Goal: Task Accomplishment & Management: Manage account settings

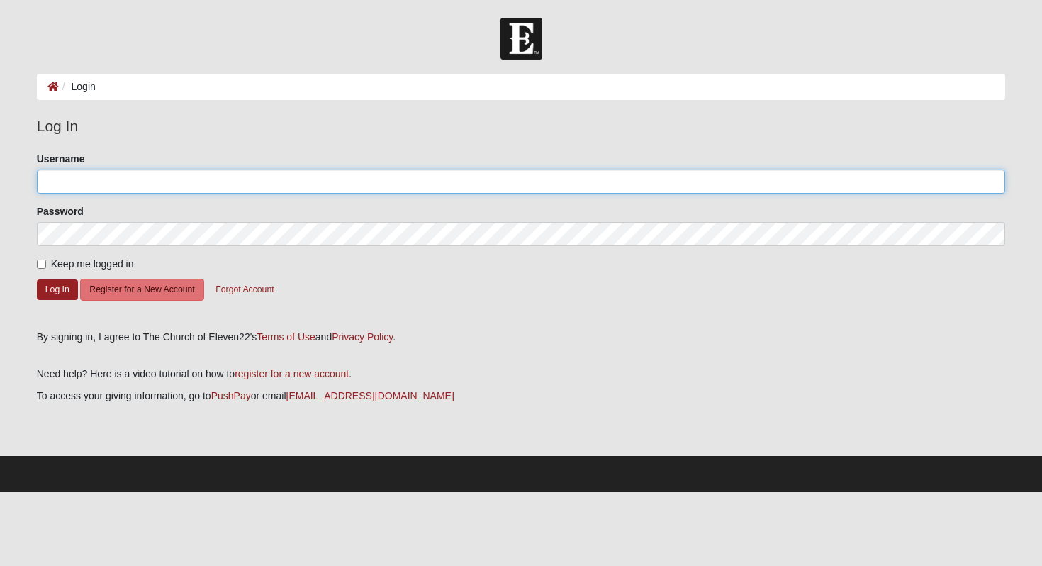
type input "[EMAIL_ADDRESS][DOMAIN_NAME]"
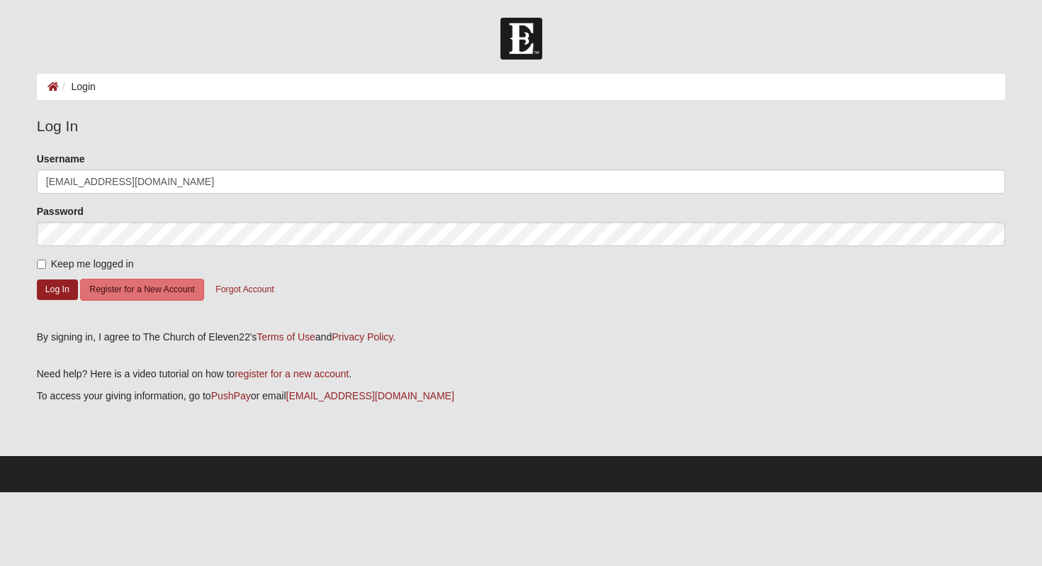
click at [42, 266] on input "Keep me logged in" at bounding box center [41, 263] width 9 height 9
checkbox input "true"
click at [56, 289] on button "Log In" at bounding box center [57, 289] width 41 height 21
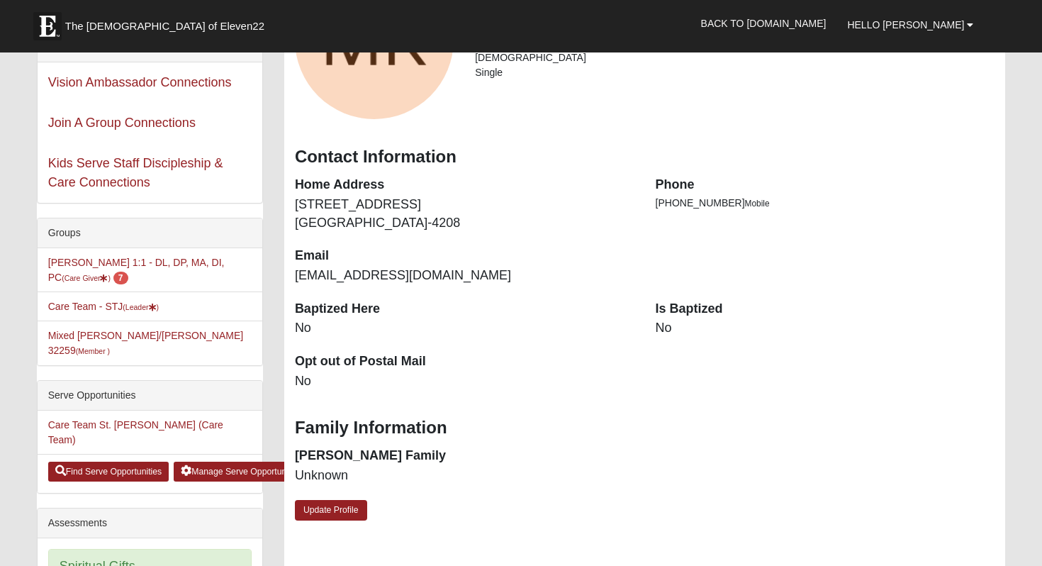
scroll to position [172, 0]
click at [331, 506] on link "Update Profile" at bounding box center [331, 510] width 72 height 21
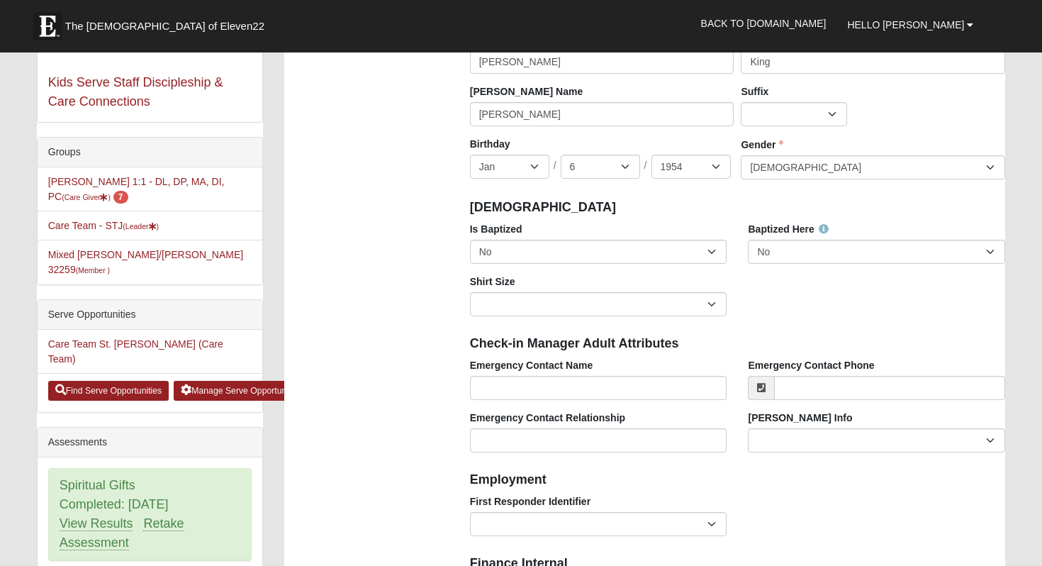
scroll to position [255, 0]
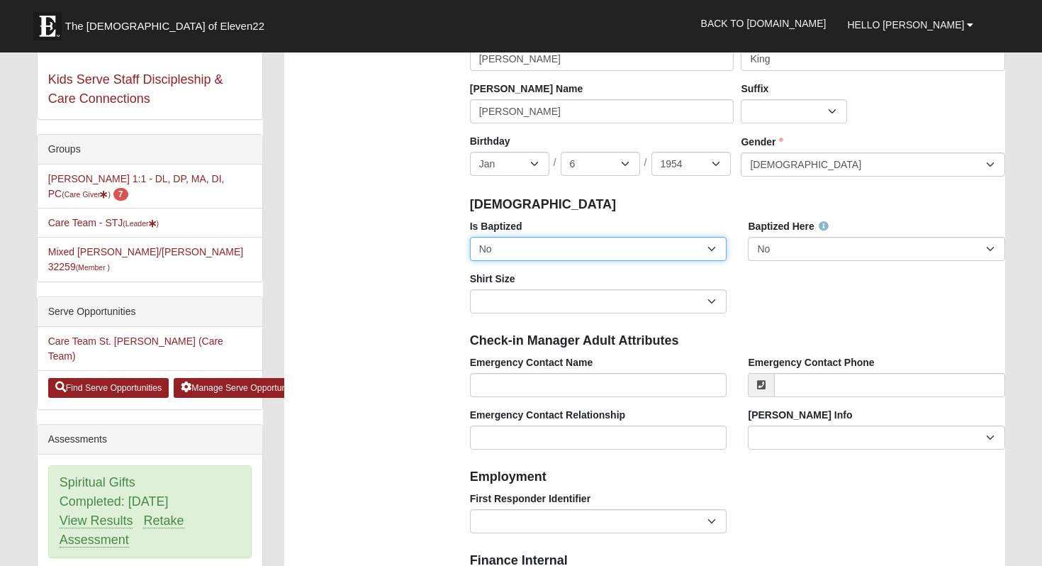
select select "True"
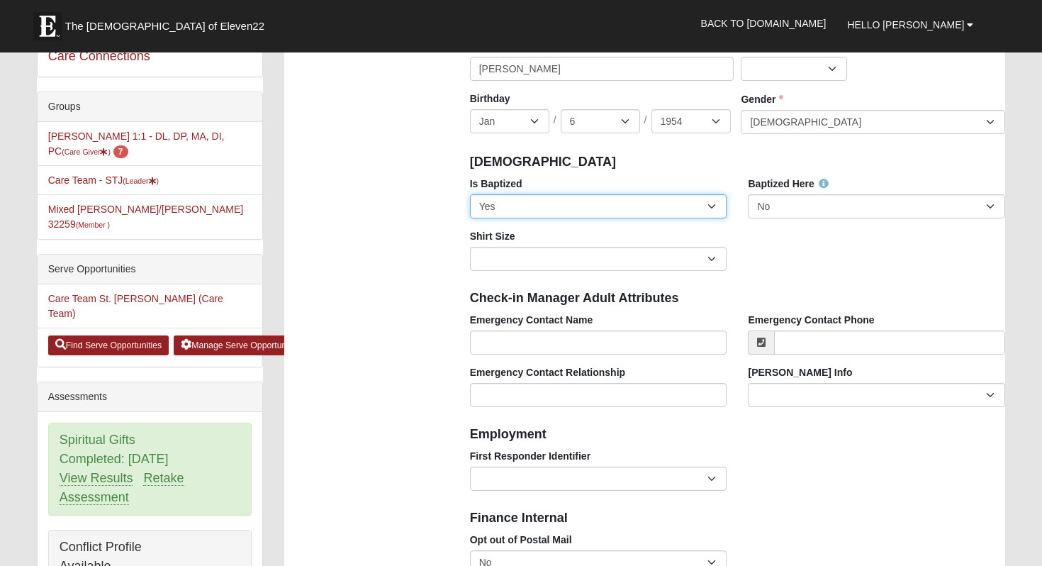
scroll to position [299, 0]
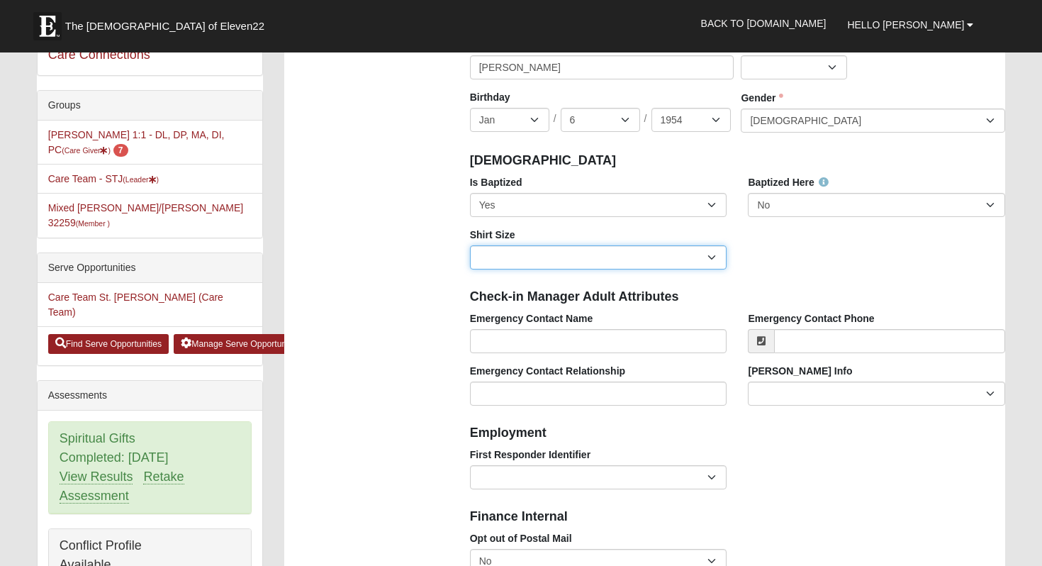
select select "Adult XXL"
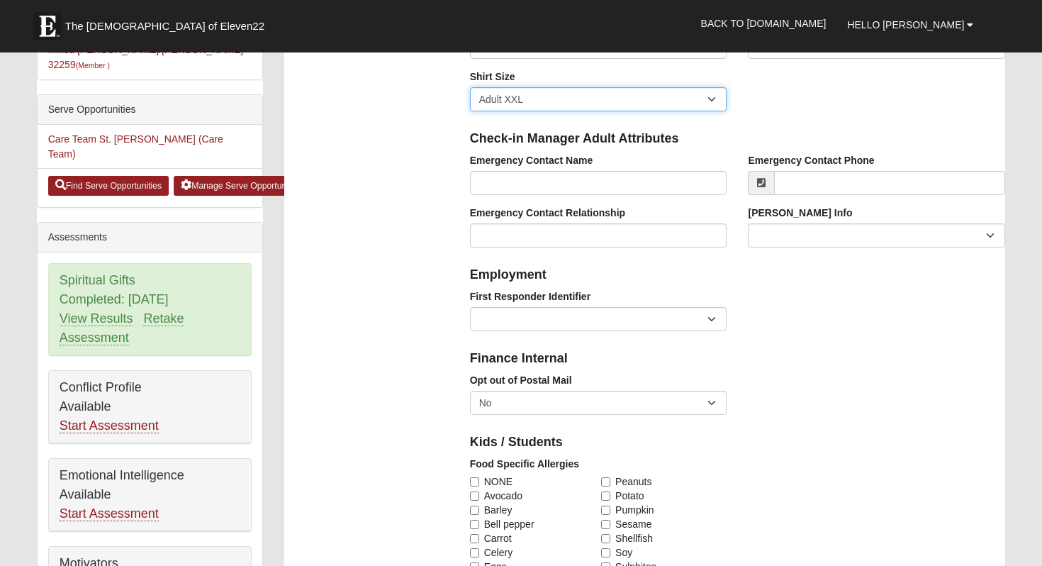
scroll to position [457, 0]
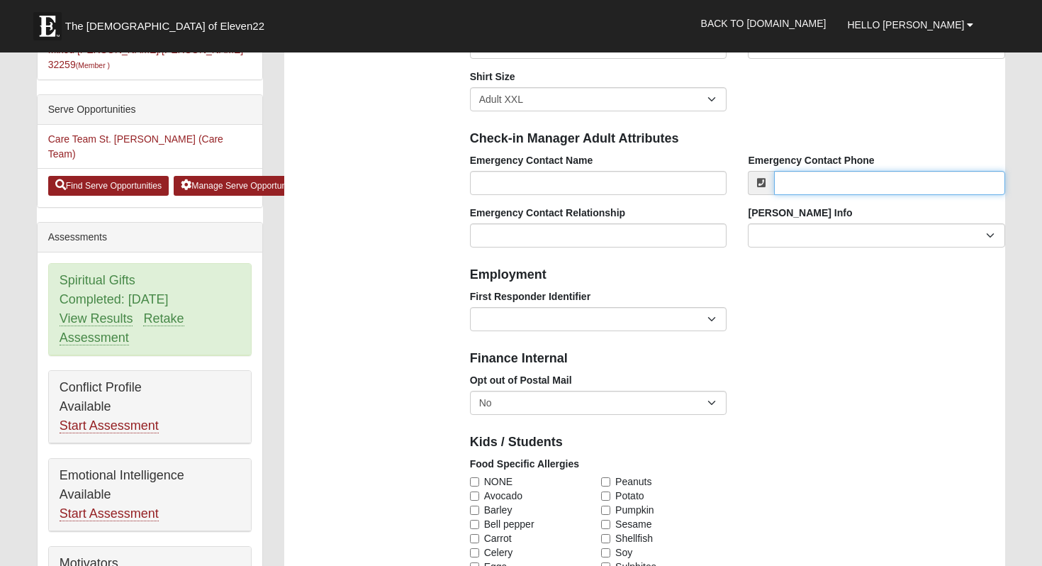
click at [992, 179] on input "Emergency Contact Phone" at bounding box center [889, 183] width 231 height 24
click at [901, 330] on div "First Responder Identifier EMT | Paramedic | Medical Firefighter | Fire Departm…" at bounding box center [737, 315] width 557 height 52
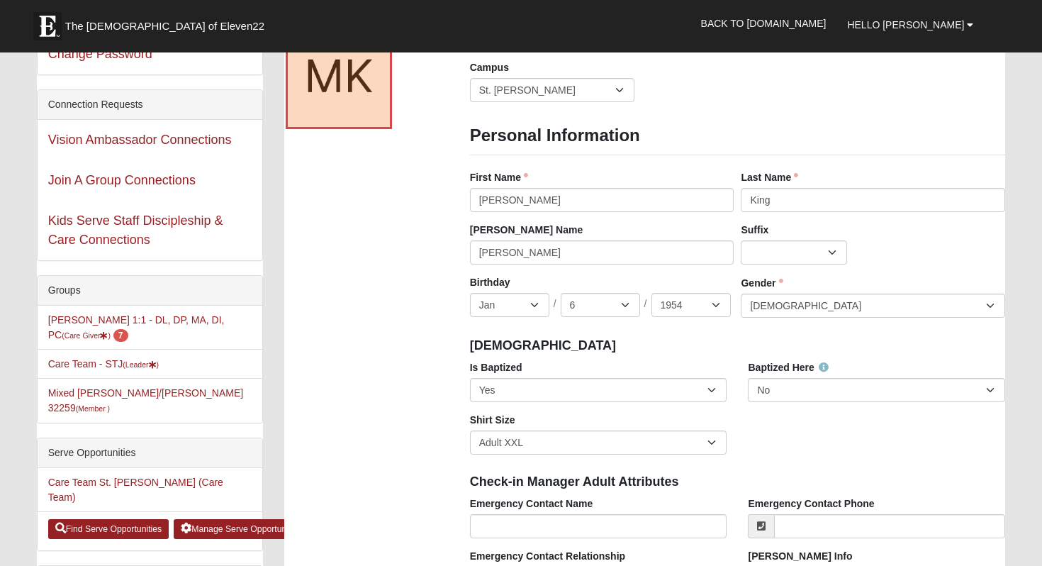
scroll to position [113, 0]
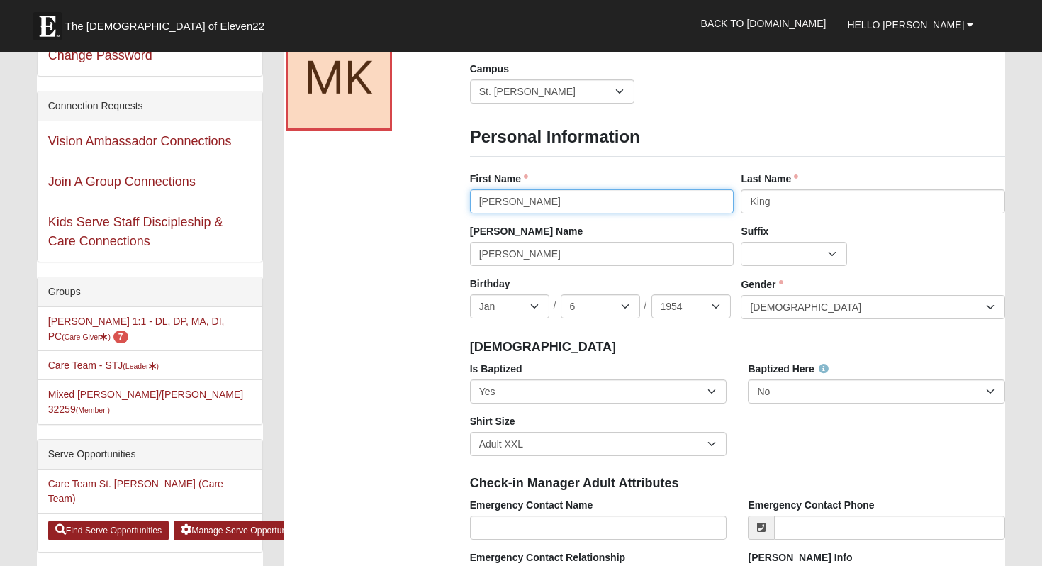
type input "[PERSON_NAME]"
click at [603, 221] on div "First Name [PERSON_NAME] First Name is required." at bounding box center [603, 198] width 272 height 52
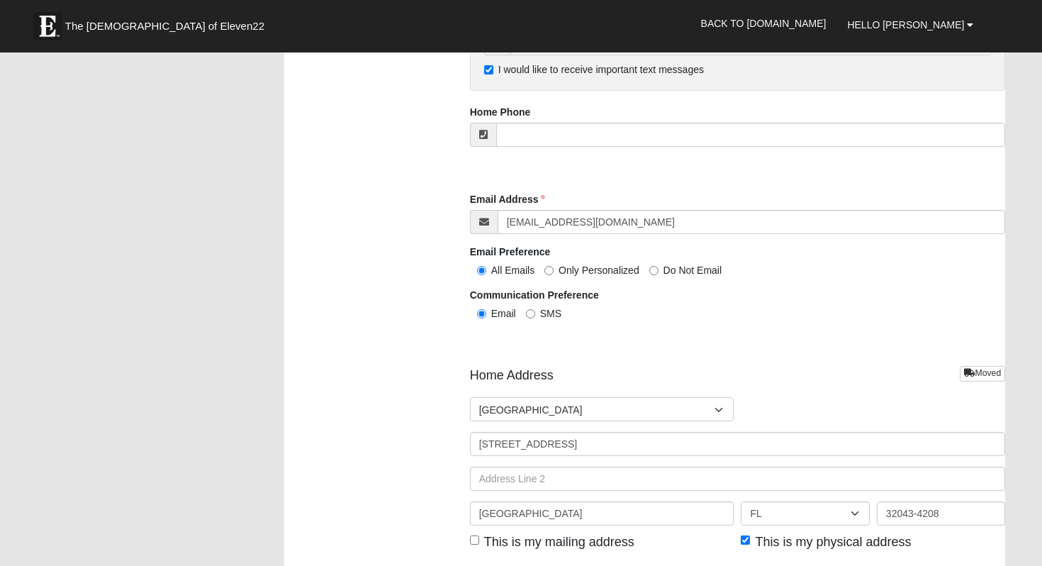
scroll to position [1469, 0]
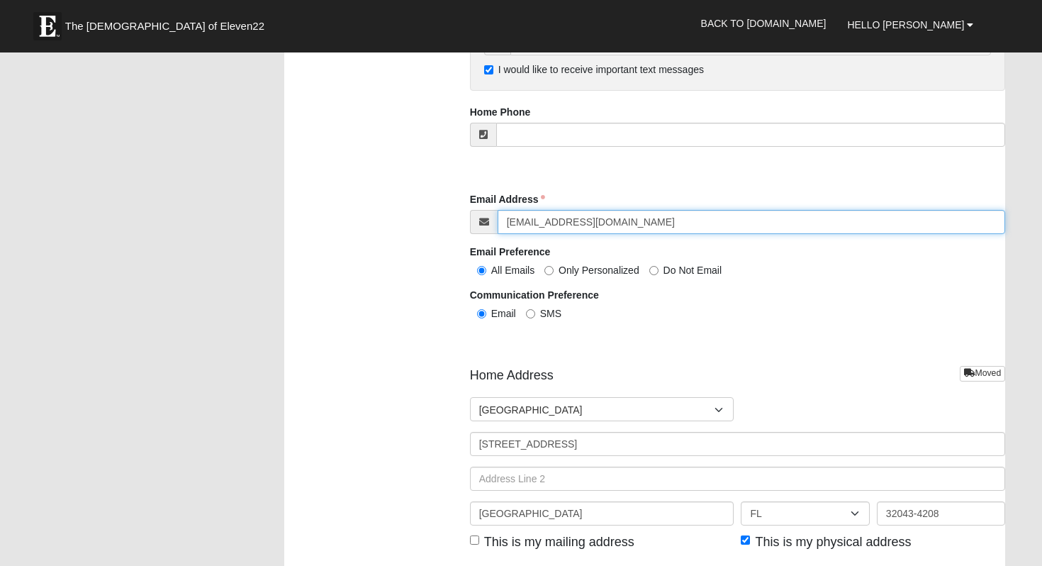
drag, startPoint x: 671, startPoint y: 217, endPoint x: 494, endPoint y: 222, distance: 177.3
click at [993, 215] on input "[EMAIL_ADDRESS][DOMAIN_NAME]" at bounding box center [752, 222] width 508 height 24
type input "[EMAIL_ADDRESS][DOMAIN_NAME]"
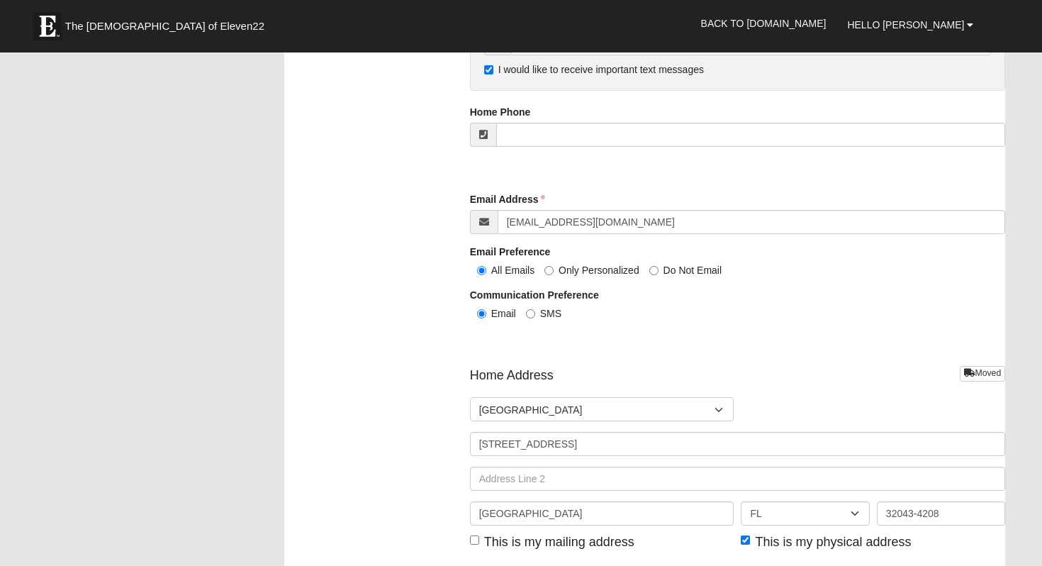
click at [949, 264] on div "All Emails Only Personalized Do Not Email" at bounding box center [738, 269] width 536 height 15
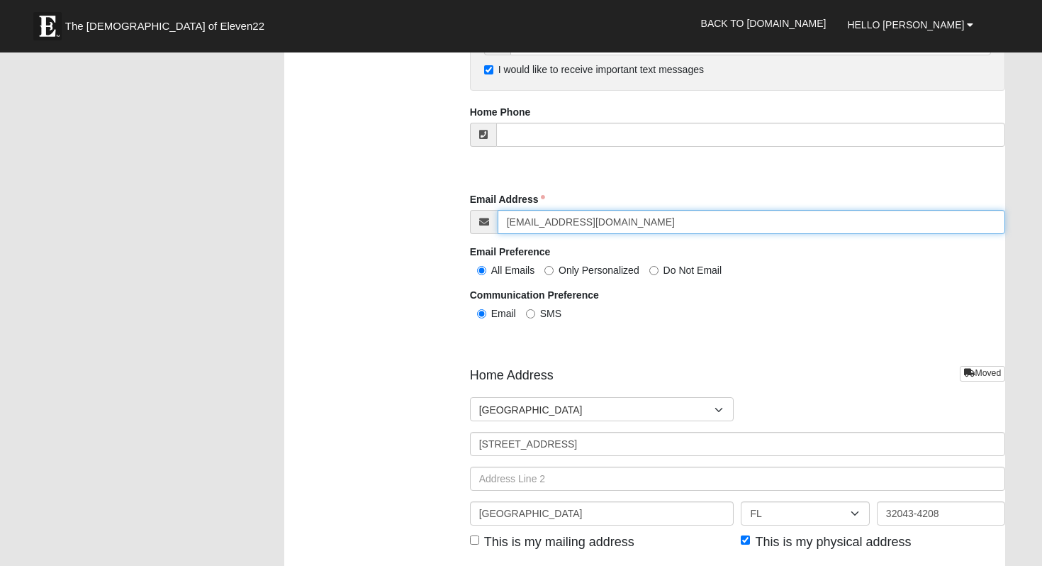
click at [895, 216] on input "[EMAIL_ADDRESS][DOMAIN_NAME]" at bounding box center [752, 222] width 508 height 24
click at [993, 216] on input "[EMAIL_ADDRESS][DOMAIN_NAME]" at bounding box center [752, 222] width 508 height 24
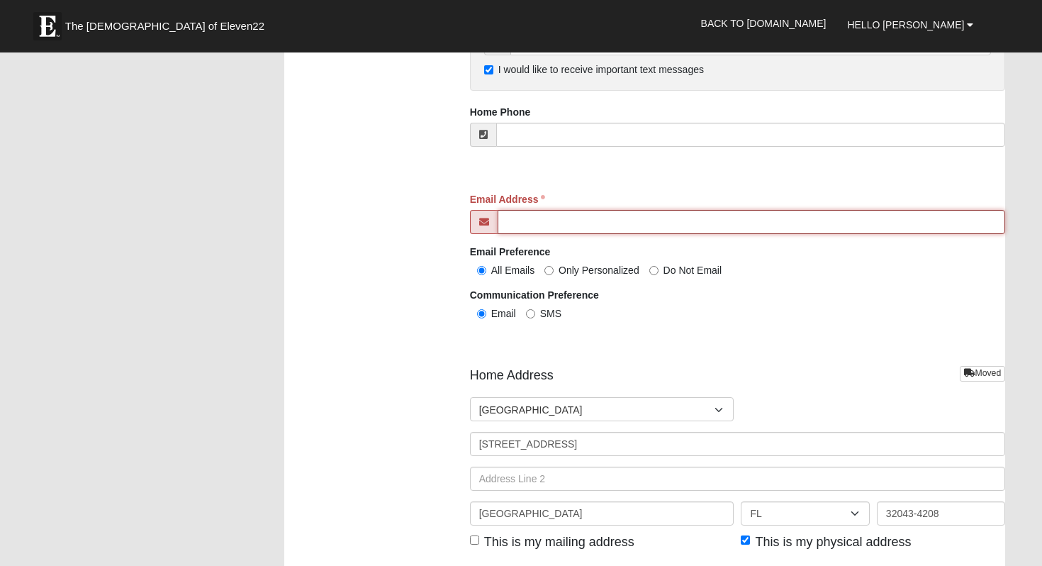
type input "[EMAIL_ADDRESS][DOMAIN_NAME]"
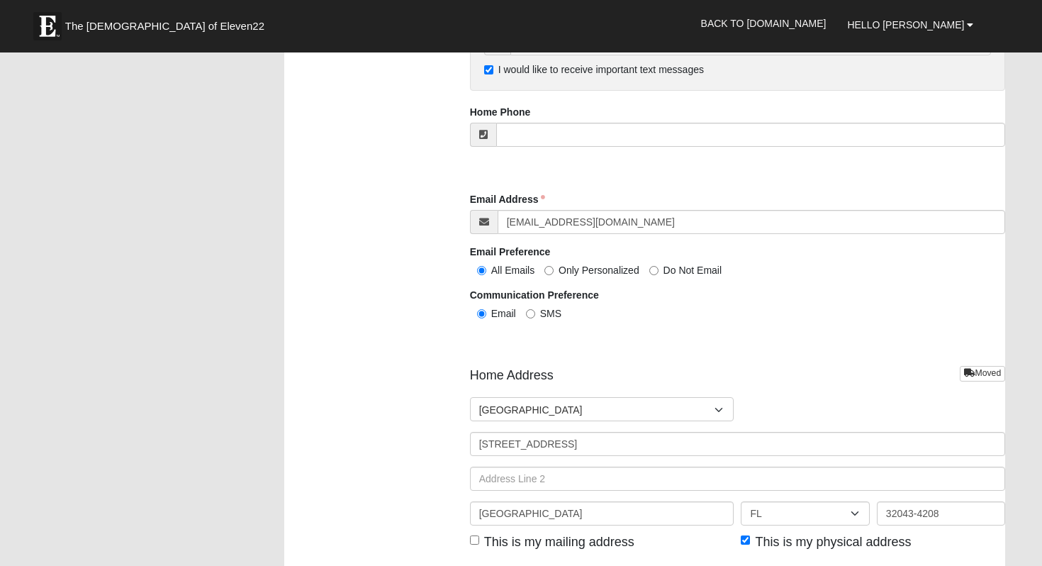
type input "[EMAIL_ADDRESS][DOMAIN_NAME]"
click input "submit" at bounding box center [0, 0] width 0 height 0
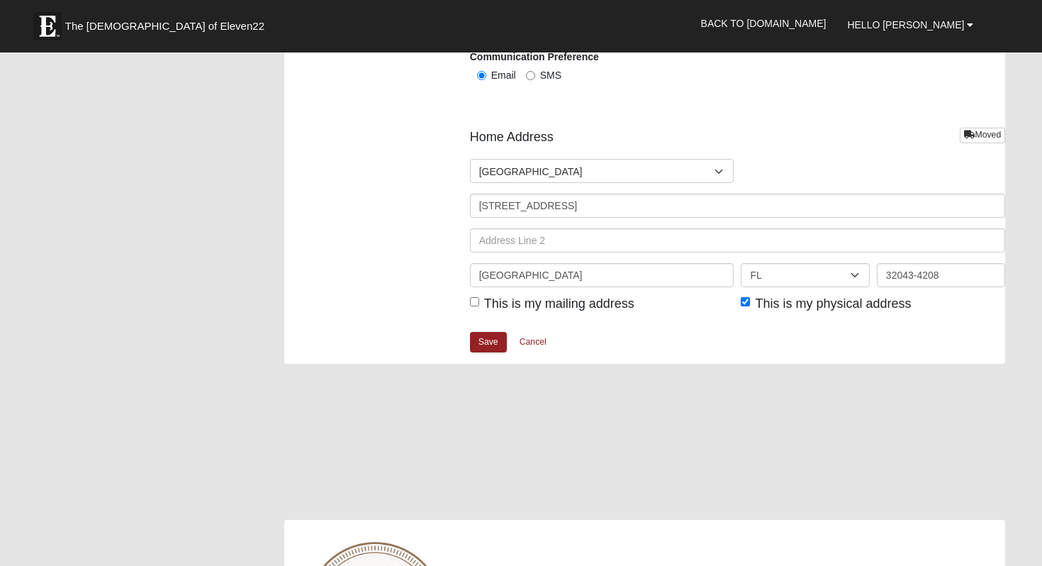
scroll to position [1707, 0]
click at [473, 298] on input "This is my mailing address" at bounding box center [474, 301] width 9 height 9
checkbox input "true"
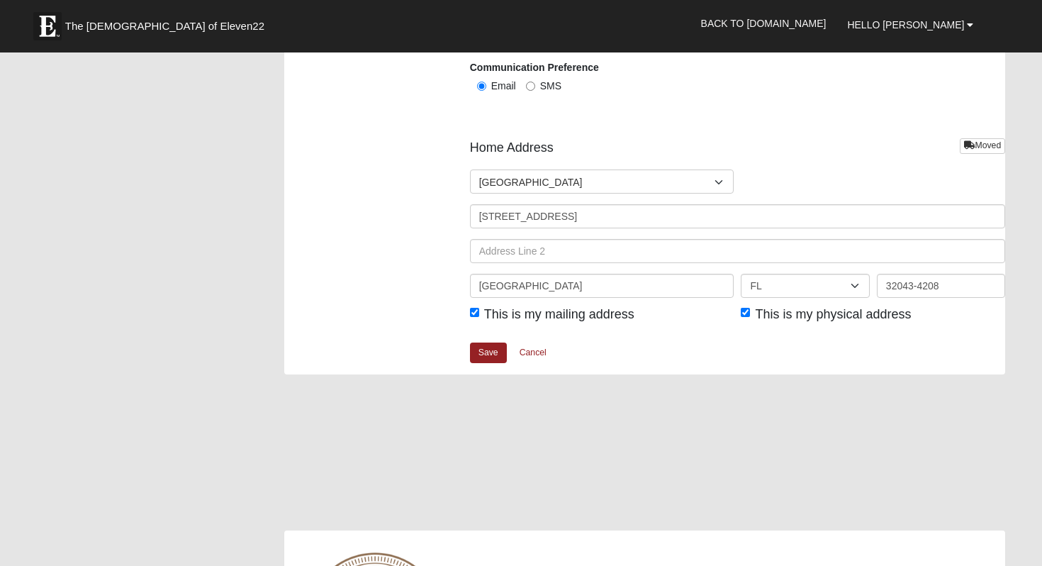
scroll to position [1682, 0]
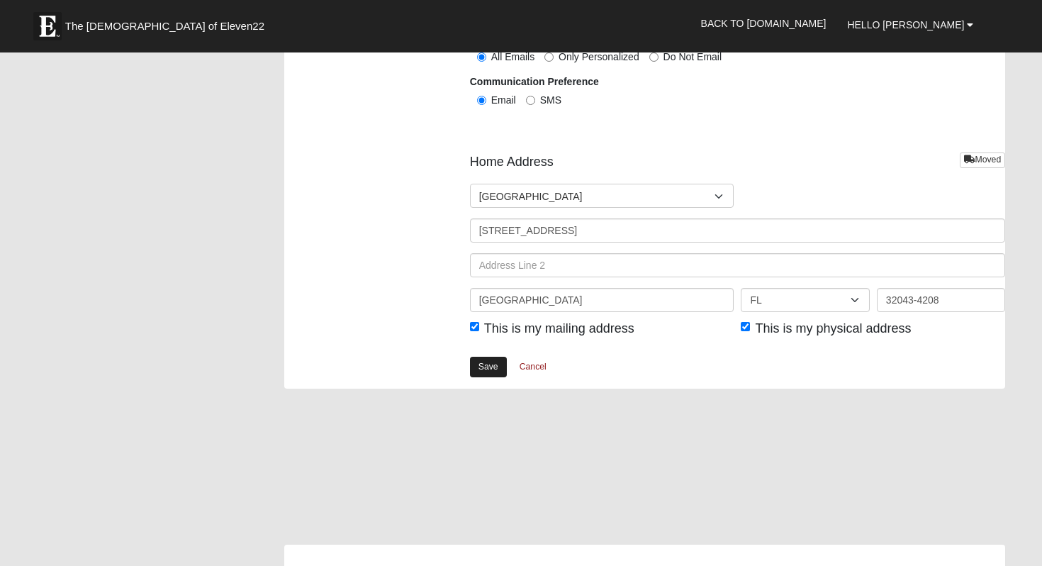
click at [486, 360] on link "Save" at bounding box center [488, 367] width 37 height 21
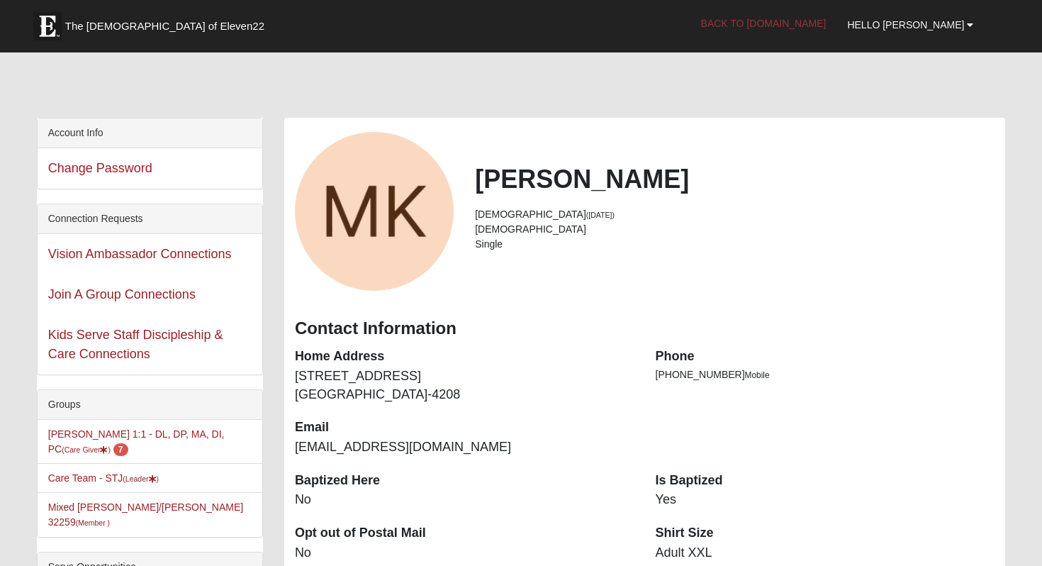
click at [782, 20] on link "Back to [DOMAIN_NAME]" at bounding box center [764, 23] width 147 height 35
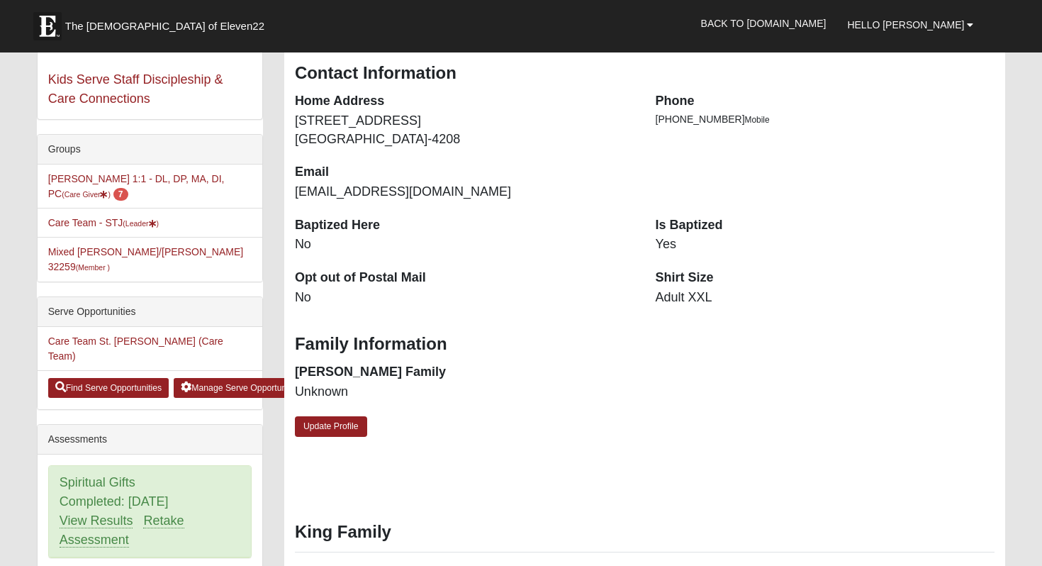
scroll to position [255, 0]
click at [170, 255] on link "Mixed [PERSON_NAME]/[PERSON_NAME] 32259 (Member )" at bounding box center [145, 259] width 195 height 26
click at [550, 235] on dd "No" at bounding box center [465, 244] width 340 height 18
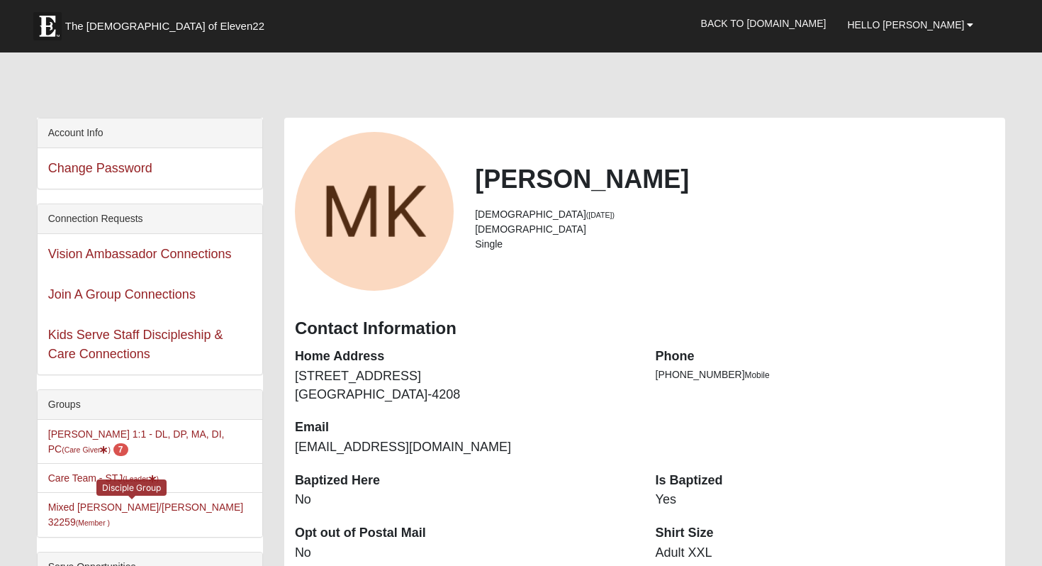
scroll to position [0, 0]
